Goal: Information Seeking & Learning: Learn about a topic

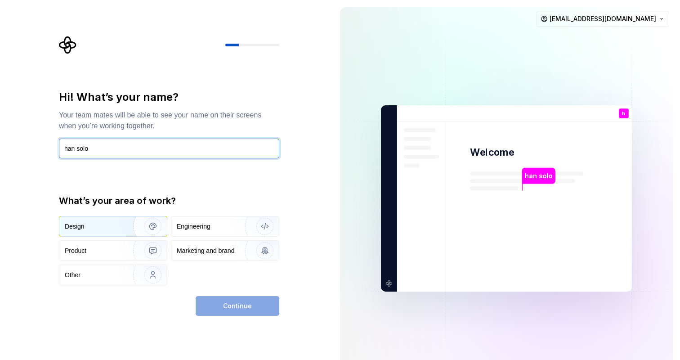
type input "han solo"
click at [122, 230] on img "button" at bounding box center [147, 226] width 58 height 60
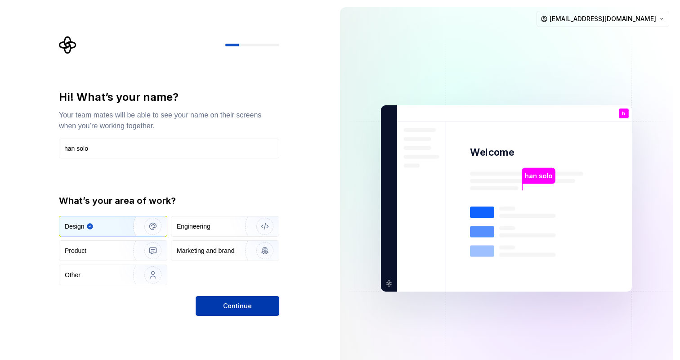
click at [253, 316] on button "Continue" at bounding box center [238, 306] width 84 height 20
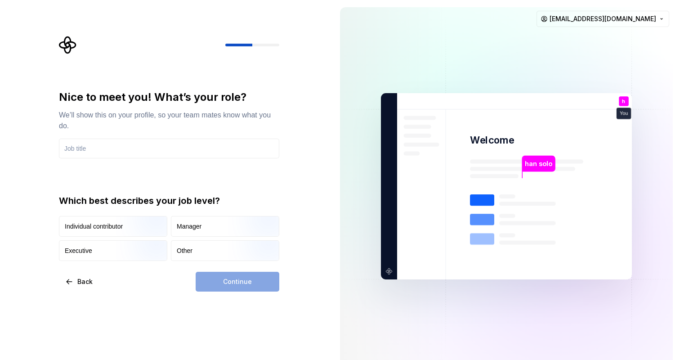
type input "h"
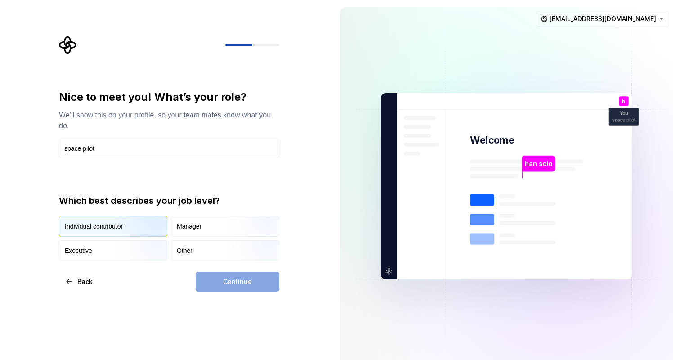
type input "space pilot"
click at [138, 233] on img "button" at bounding box center [145, 237] width 58 height 60
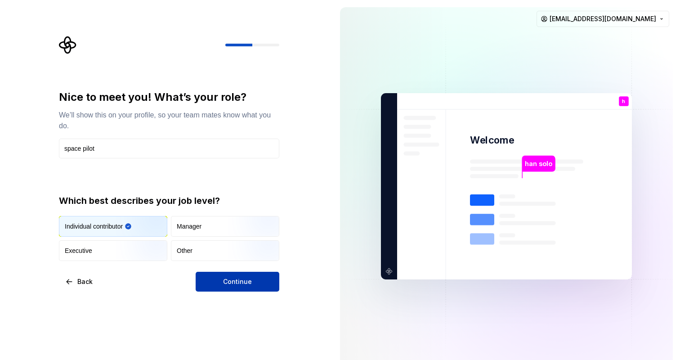
click at [239, 283] on span "Continue" at bounding box center [237, 281] width 29 height 9
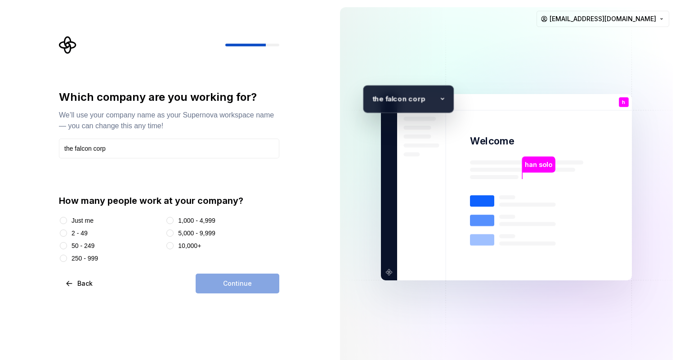
type input "the falcon corp"
click at [84, 220] on div "Just me" at bounding box center [82, 220] width 22 height 9
click at [67, 220] on button "Just me" at bounding box center [63, 220] width 7 height 7
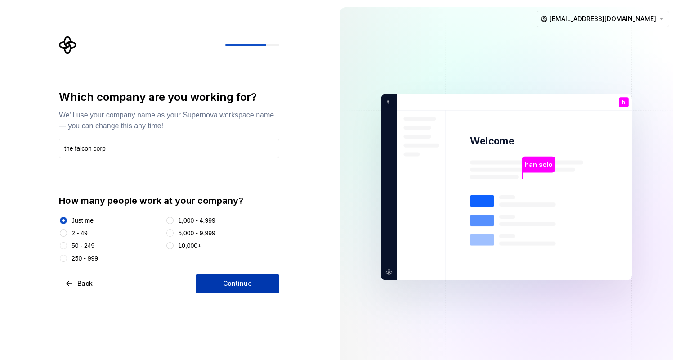
click at [220, 290] on button "Continue" at bounding box center [238, 283] width 84 height 20
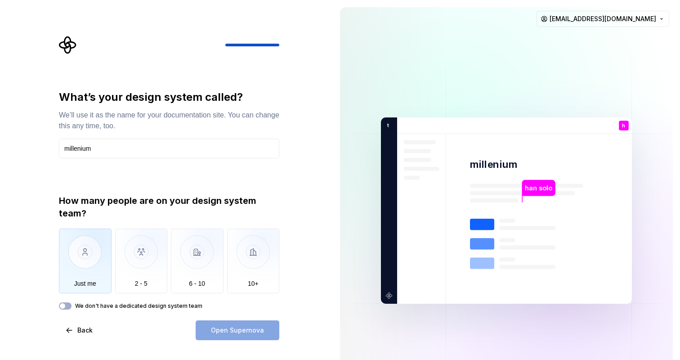
type input "millenium"
click at [80, 267] on img "button" at bounding box center [85, 258] width 53 height 60
click at [217, 325] on button "Open Supernova" at bounding box center [238, 330] width 84 height 20
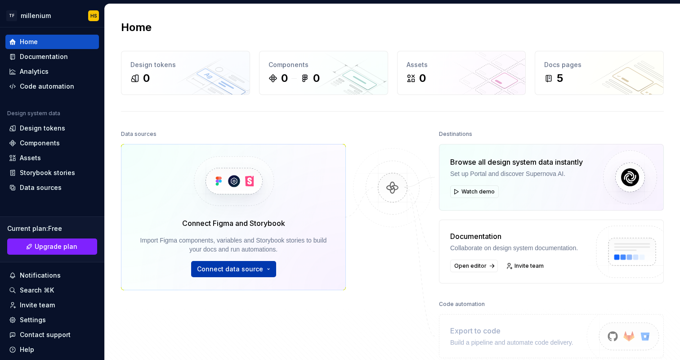
click at [237, 267] on span "Connect data source" at bounding box center [230, 268] width 66 height 9
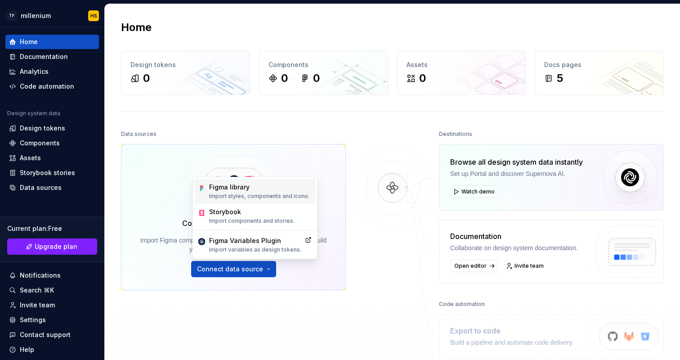
click at [250, 192] on div "Figma library Import styles, components and icons." at bounding box center [259, 191] width 100 height 17
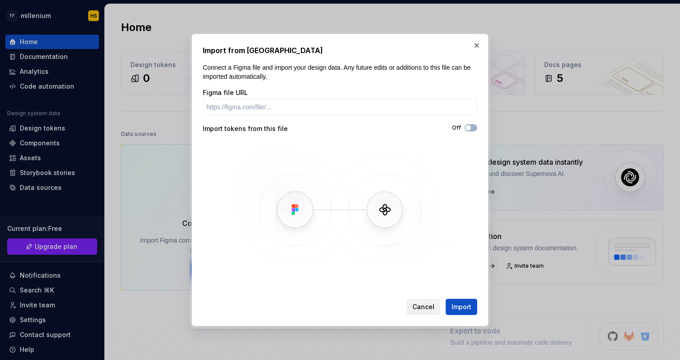
click at [416, 307] on span "Cancel" at bounding box center [423, 306] width 22 height 9
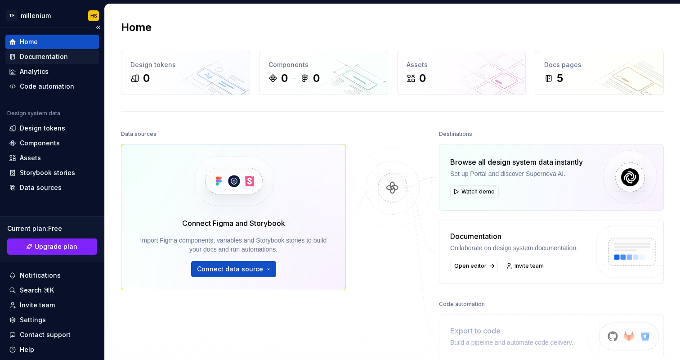
click at [59, 56] on div "Documentation" at bounding box center [44, 56] width 48 height 9
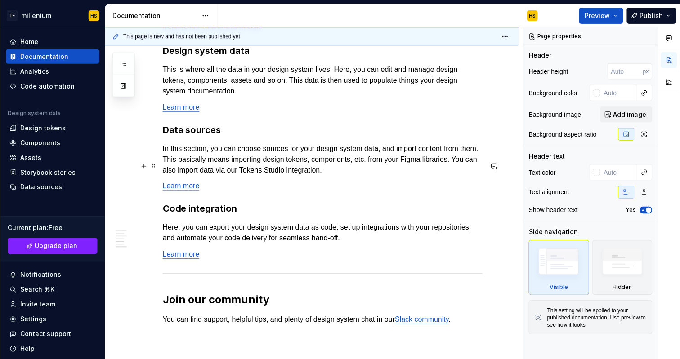
scroll to position [720, 0]
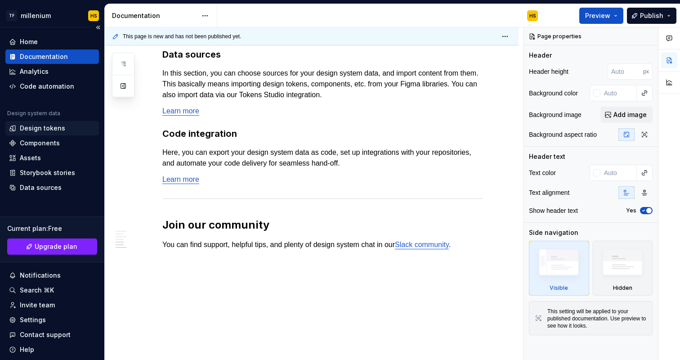
click at [40, 129] on div "Design tokens" at bounding box center [42, 128] width 45 height 9
type textarea "*"
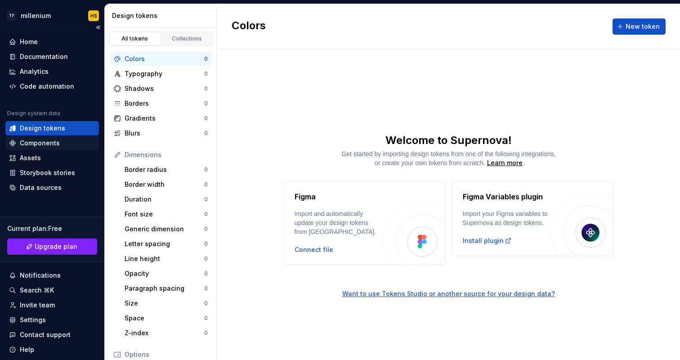
click at [53, 147] on div "Components" at bounding box center [40, 142] width 40 height 9
